Goal: Information Seeking & Learning: Learn about a topic

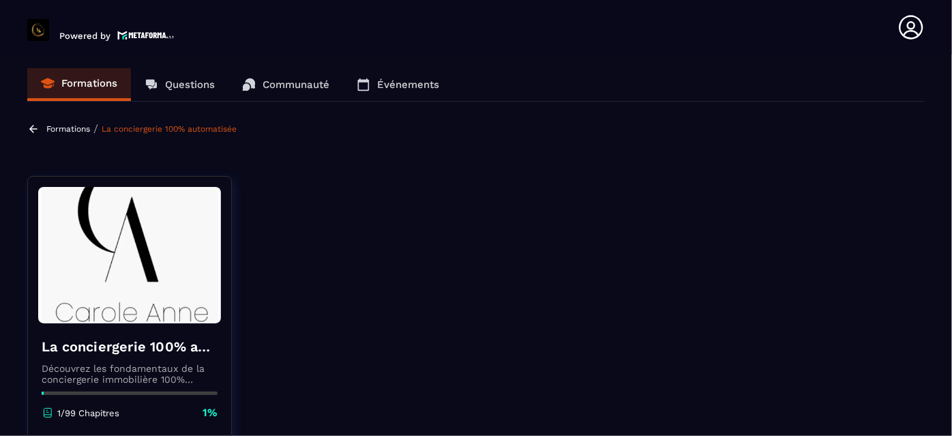
drag, startPoint x: 941, startPoint y: 175, endPoint x: 939, endPoint y: 210, distance: 35.5
click at [939, 210] on section "Formations Questions Communauté Événements Formations / La conciergerie 100% au…" at bounding box center [476, 248] width 952 height 387
drag, startPoint x: 948, startPoint y: 174, endPoint x: 942, endPoint y: 202, distance: 29.3
click at [942, 202] on section "Formations Questions Communauté Événements Formations / La conciergerie 100% au…" at bounding box center [476, 248] width 952 height 387
drag, startPoint x: 513, startPoint y: 303, endPoint x: 751, endPoint y: 200, distance: 259.2
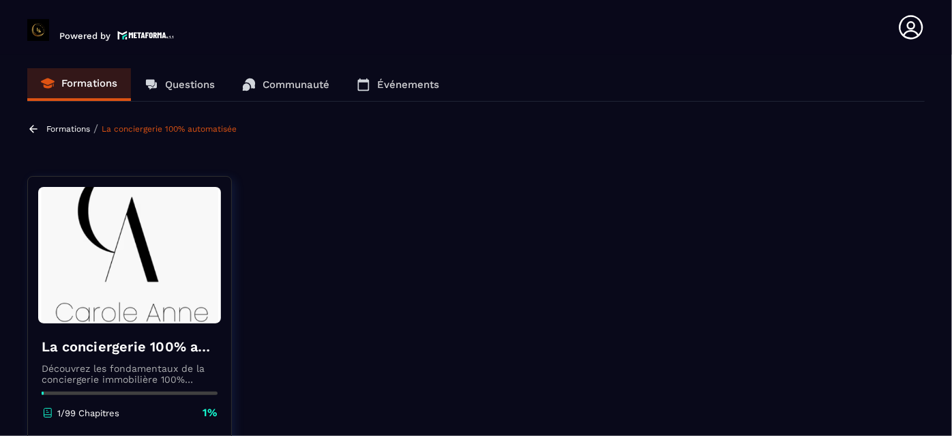
drag, startPoint x: 590, startPoint y: 318, endPoint x: 554, endPoint y: 301, distance: 39.3
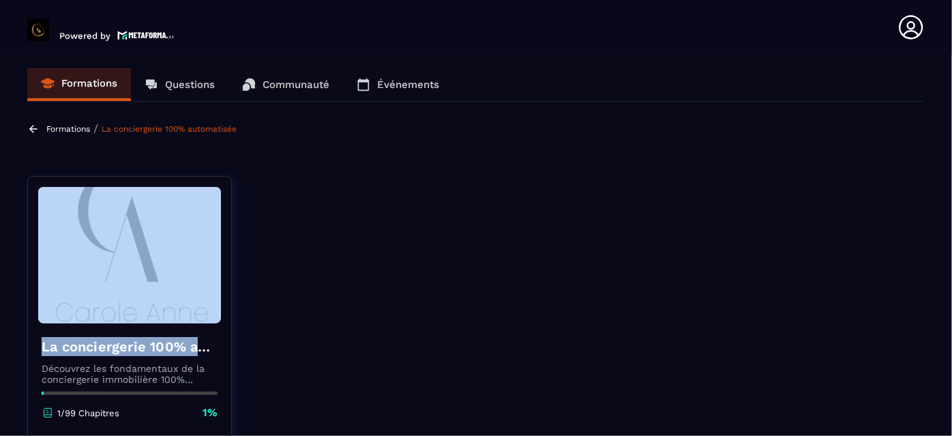
drag, startPoint x: 213, startPoint y: 344, endPoint x: 232, endPoint y: 282, distance: 64.9
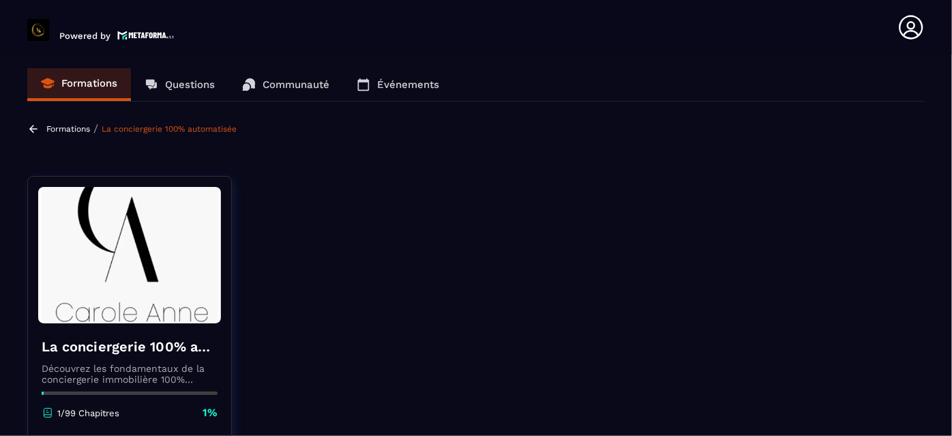
drag, startPoint x: 950, startPoint y: 53, endPoint x: 951, endPoint y: 15, distance: 38.2
click at [951, 15] on header "Powered by [PERSON_NAME] [PERSON_NAME][EMAIL_ADDRESS][DOMAIN_NAME] Formations Q…" at bounding box center [476, 27] width 952 height 55
click at [181, 92] on link "Questions" at bounding box center [179, 84] width 97 height 33
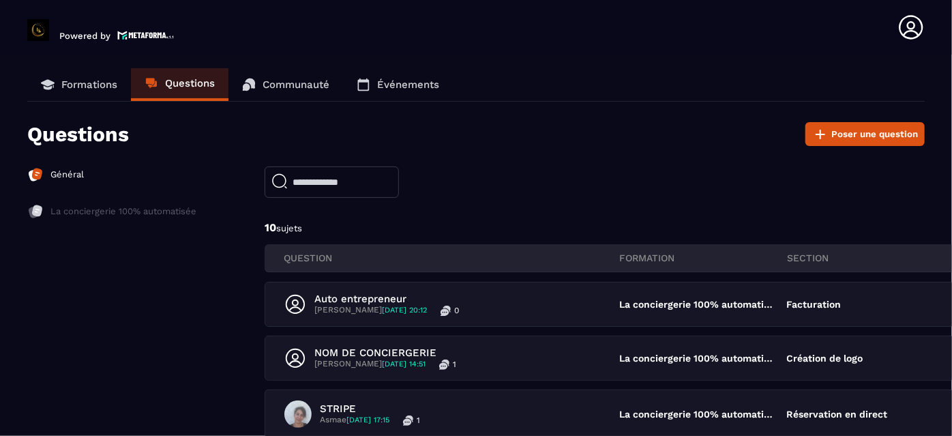
click at [291, 85] on p "Communauté" at bounding box center [295, 84] width 67 height 12
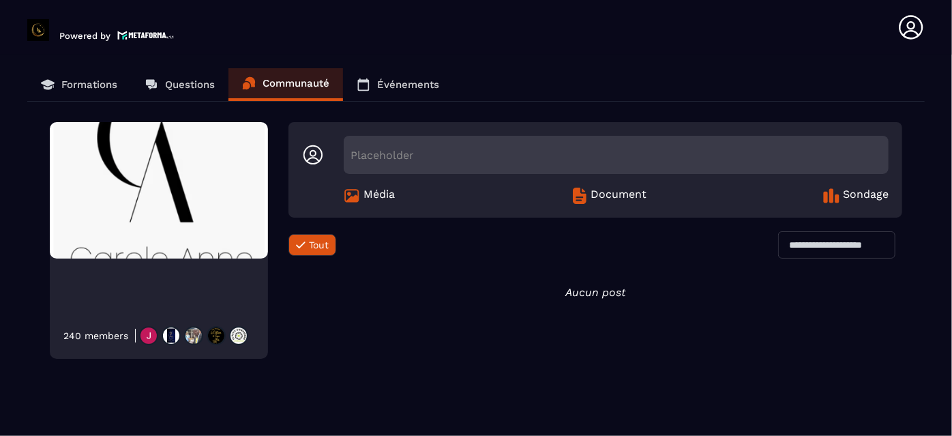
click at [611, 194] on span "Document" at bounding box center [619, 195] width 56 height 16
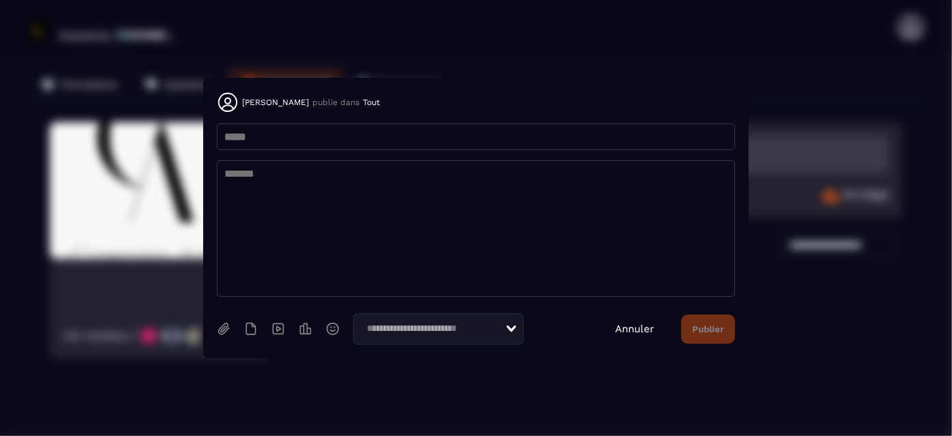
click at [634, 325] on link "Annuler" at bounding box center [634, 328] width 39 height 12
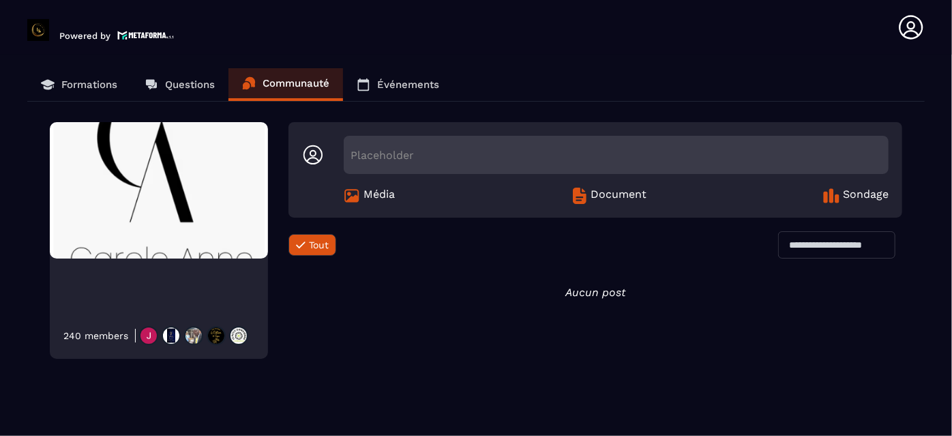
click at [412, 81] on p "Événements" at bounding box center [408, 84] width 62 height 12
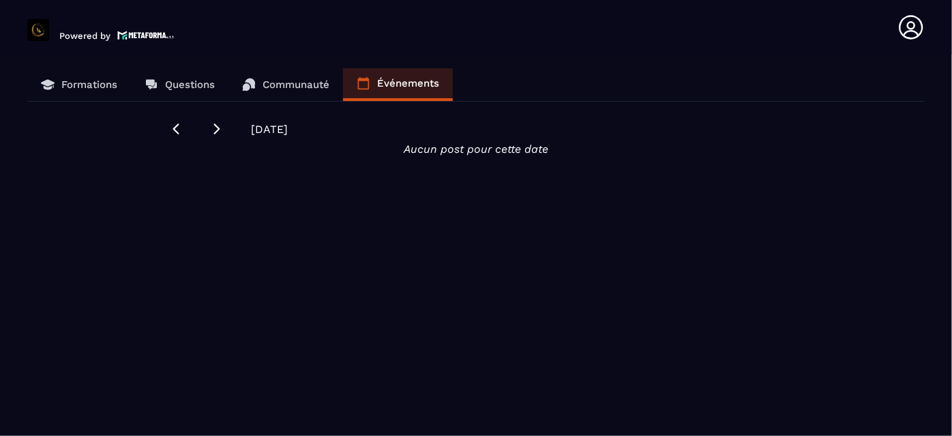
click at [102, 83] on p "Formations" at bounding box center [89, 84] width 56 height 12
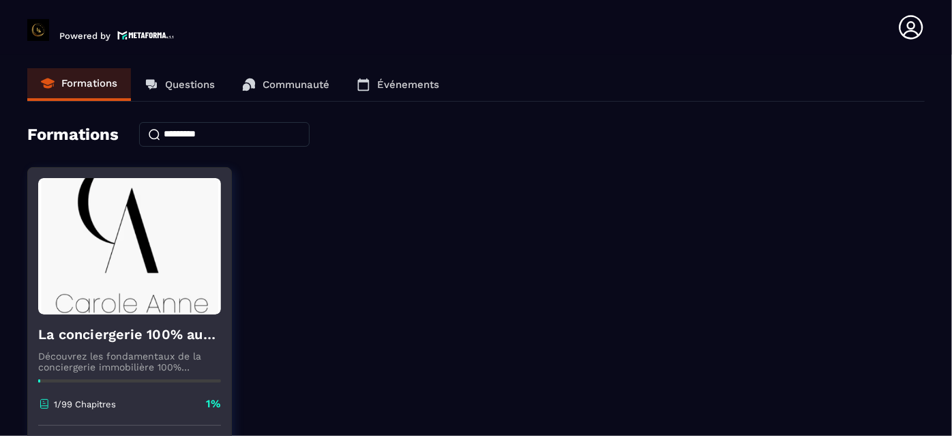
click at [127, 266] on img at bounding box center [129, 246] width 183 height 136
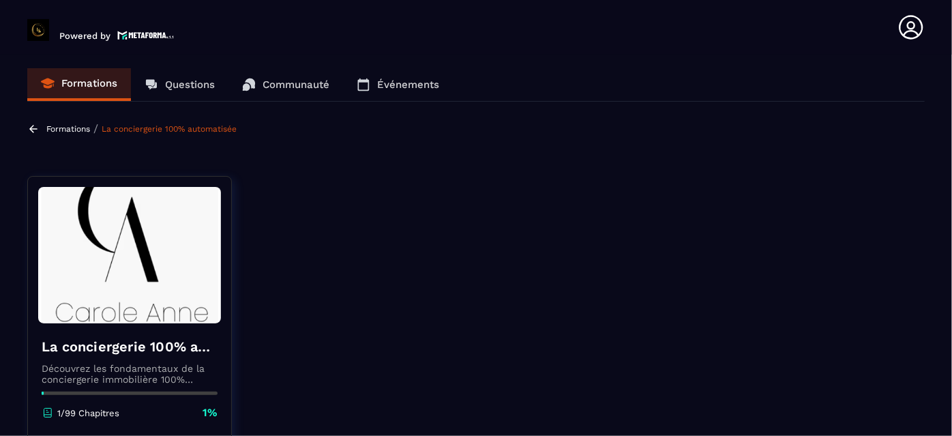
drag, startPoint x: 364, startPoint y: 283, endPoint x: 379, endPoint y: 252, distance: 34.1
drag, startPoint x: 926, startPoint y: 209, endPoint x: 882, endPoint y: 311, distance: 110.8
click at [889, 332] on section "Formations Questions Communauté Événements Formations / La conciergerie 100% au…" at bounding box center [476, 248] width 952 height 387
click at [46, 412] on icon at bounding box center [47, 411] width 7 height 7
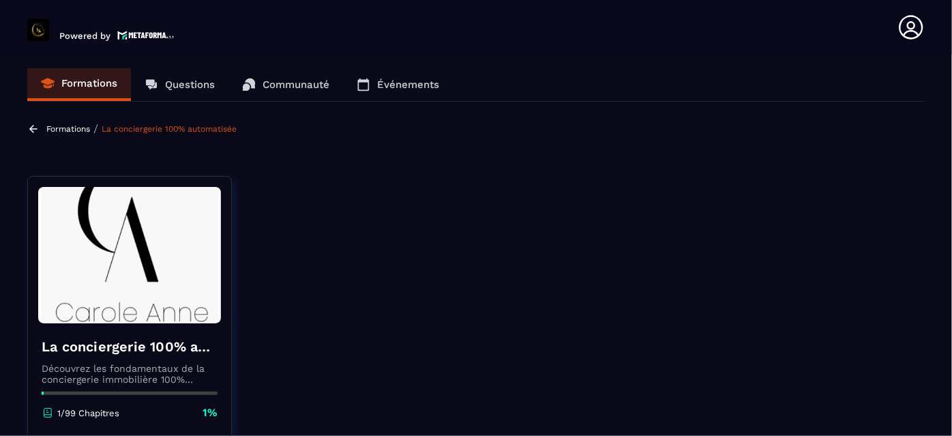
click at [46, 412] on icon at bounding box center [47, 411] width 7 height 7
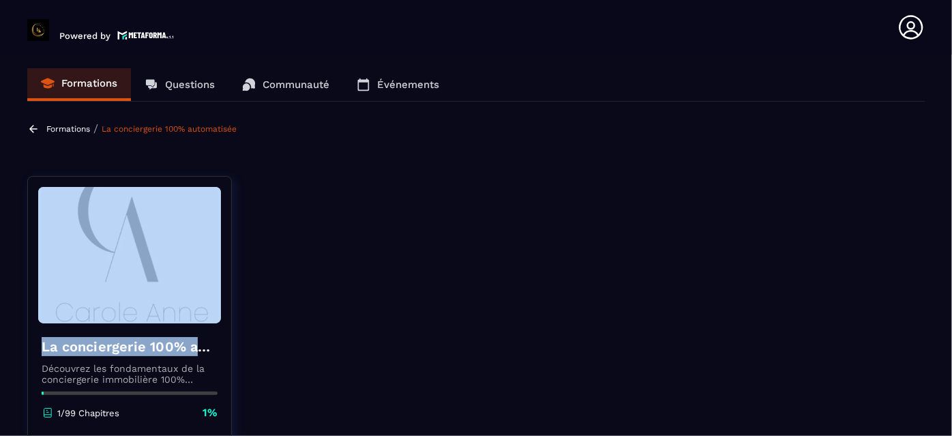
drag, startPoint x: 235, startPoint y: 234, endPoint x: 227, endPoint y: 344, distance: 110.7
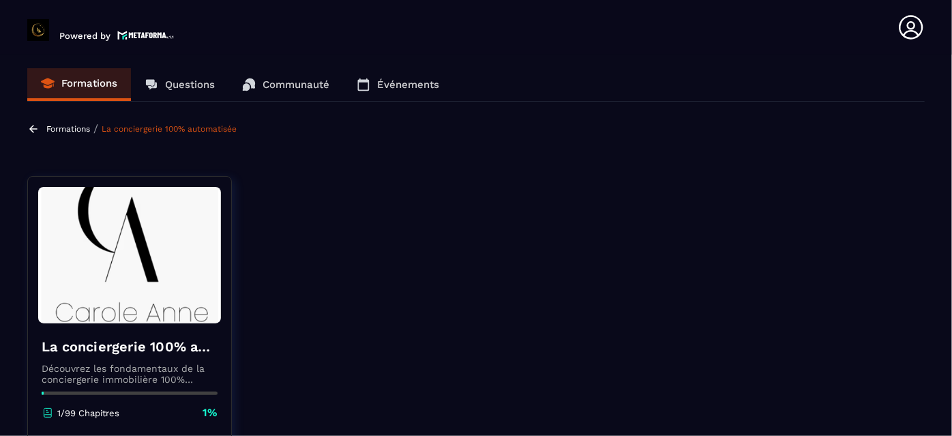
click at [146, 127] on link "La conciergerie 100% automatisée" at bounding box center [169, 129] width 135 height 10
drag, startPoint x: 243, startPoint y: 170, endPoint x: 249, endPoint y: 225, distance: 54.8
click at [243, 254] on section "Formations Questions Communauté Événements Formations / La conciergerie 100% au…" at bounding box center [476, 248] width 952 height 387
click at [183, 192] on img at bounding box center [129, 255] width 183 height 136
click at [350, 155] on section "Formations Questions Communauté Événements Formations / La conciergerie 100% au…" at bounding box center [476, 248] width 952 height 387
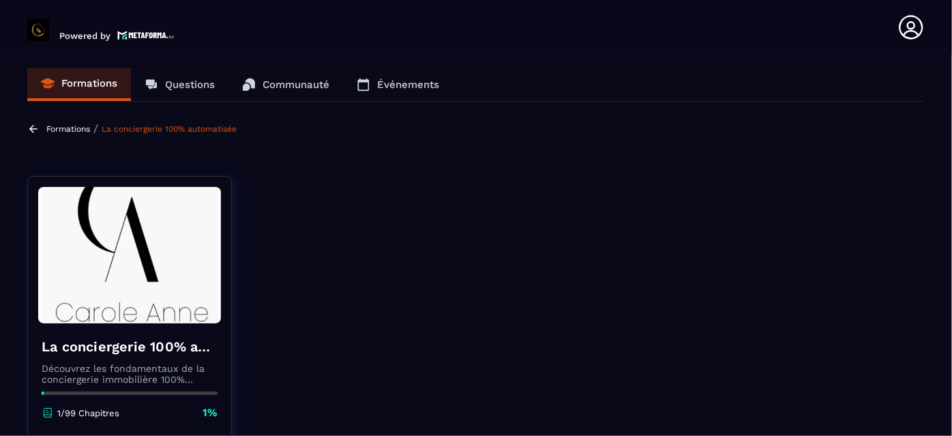
click at [78, 132] on div "Formations / La conciergerie 100% automatisée" at bounding box center [133, 128] width 213 height 13
click at [78, 127] on p "Formations" at bounding box center [68, 129] width 44 height 10
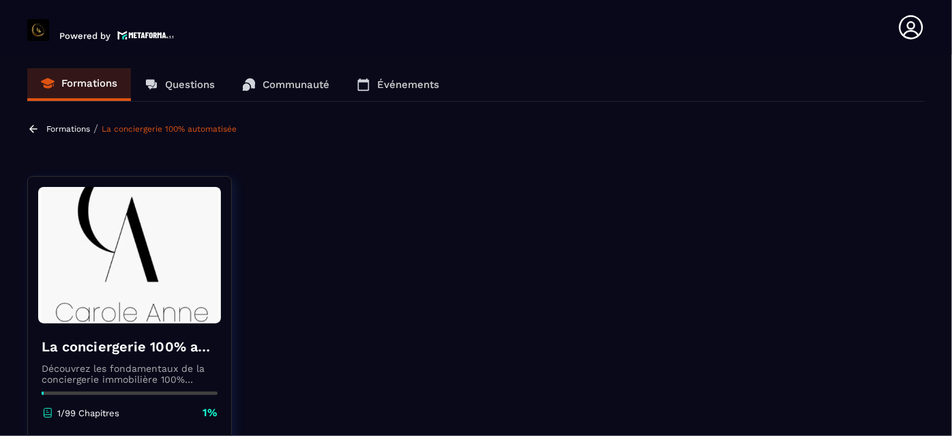
drag, startPoint x: 276, startPoint y: 249, endPoint x: 292, endPoint y: 241, distance: 18.0
drag, startPoint x: 947, startPoint y: 194, endPoint x: 932, endPoint y: 299, distance: 106.7
click at [932, 299] on section "Formations Questions Communauté Événements Formations / La conciergerie 100% au…" at bounding box center [476, 248] width 952 height 387
